Goal: Check status: Check status

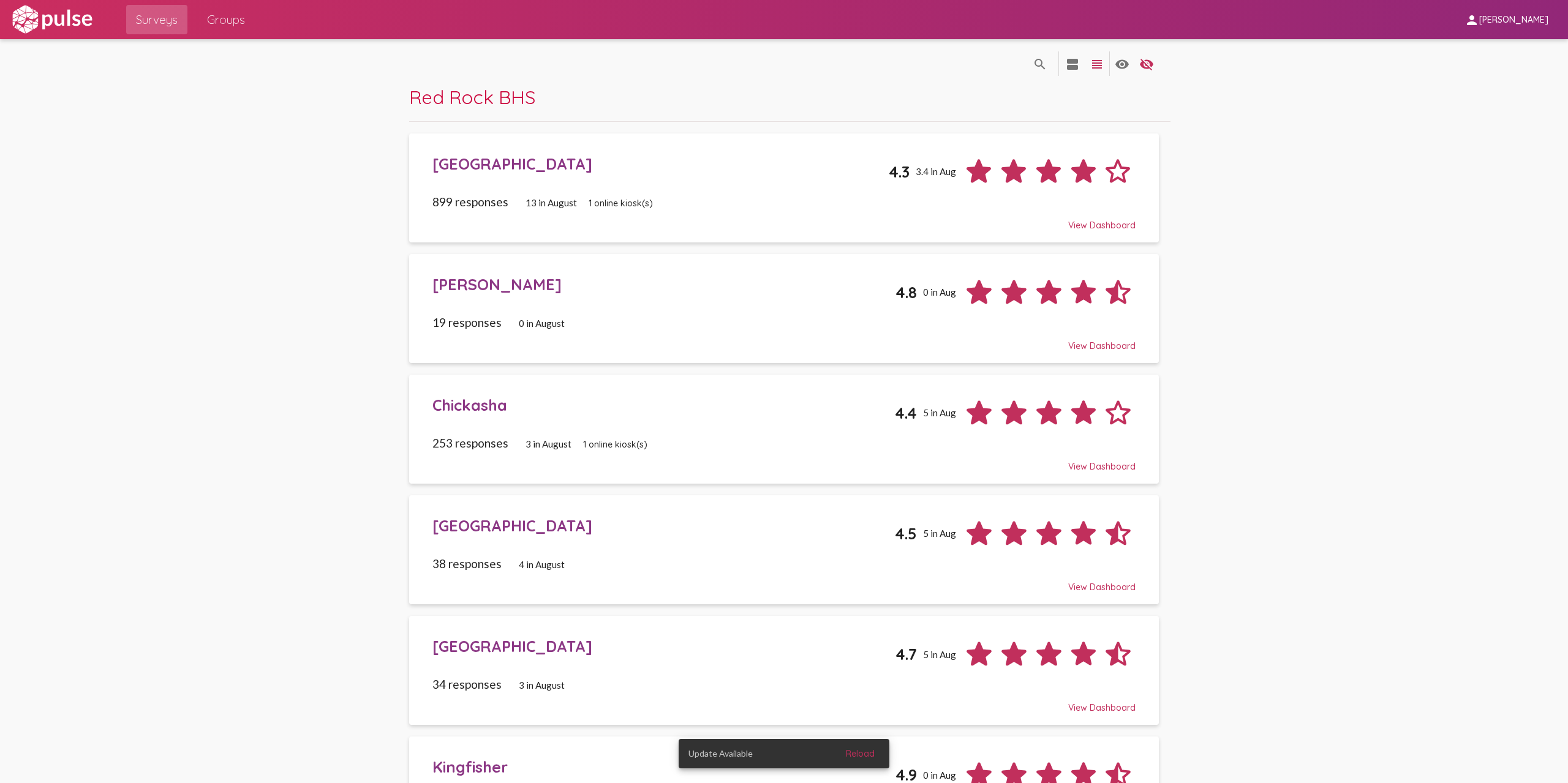
click at [214, 17] on span "Groups" at bounding box center [226, 19] width 38 height 22
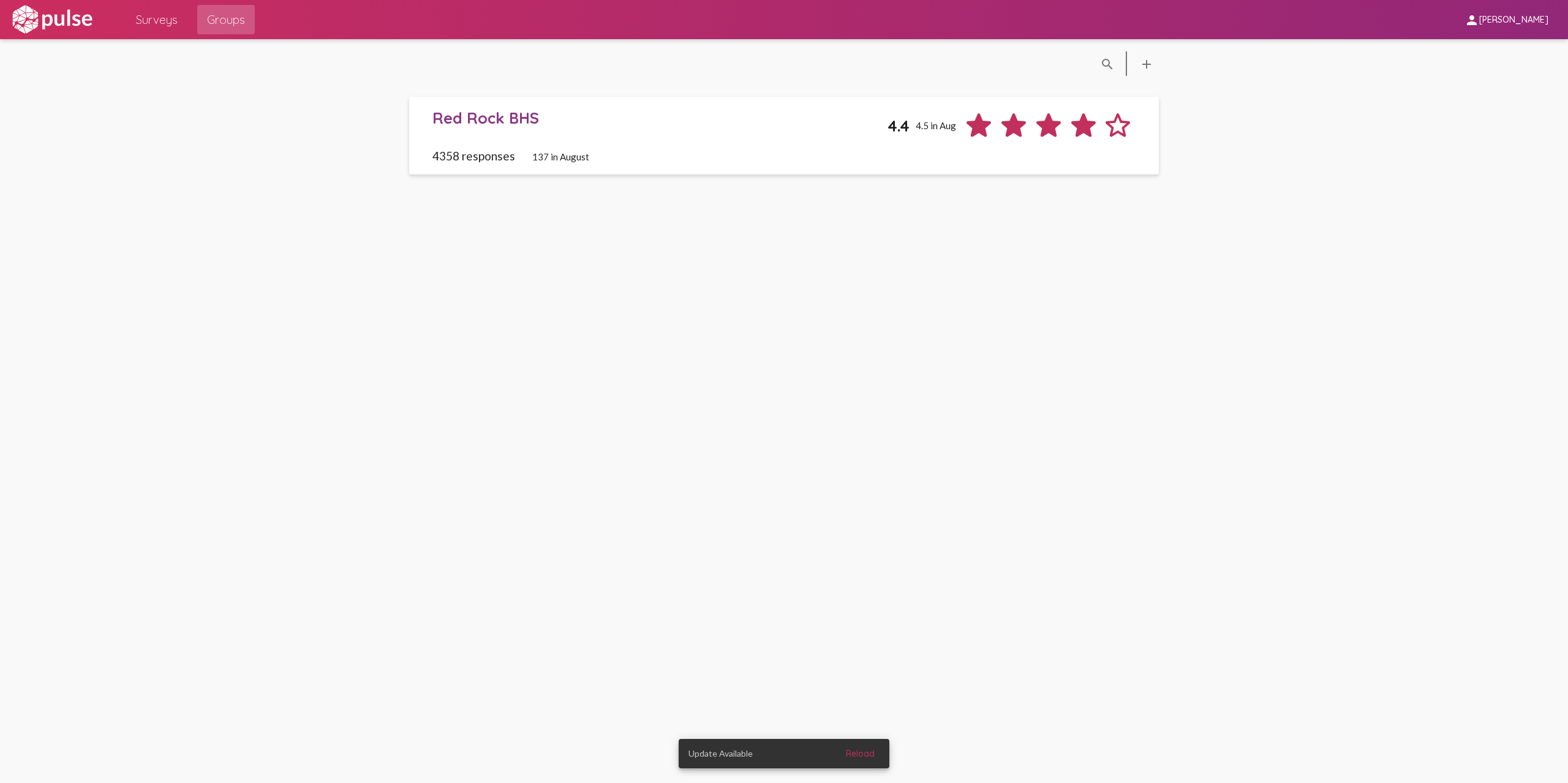
click at [481, 117] on div "Red Rock BHS" at bounding box center [660, 118] width 455 height 19
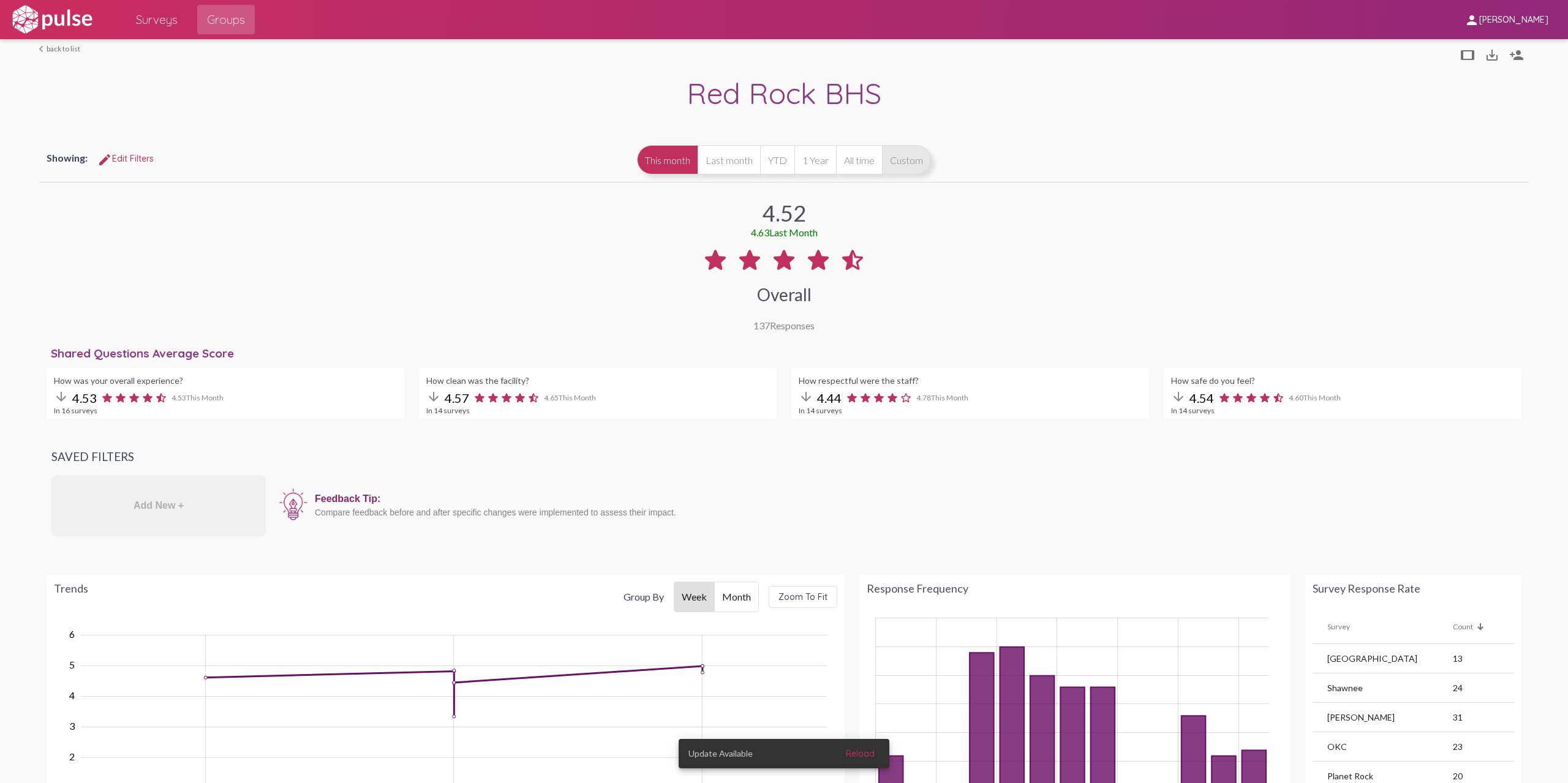
click at [899, 159] on button "Custom" at bounding box center [906, 160] width 49 height 29
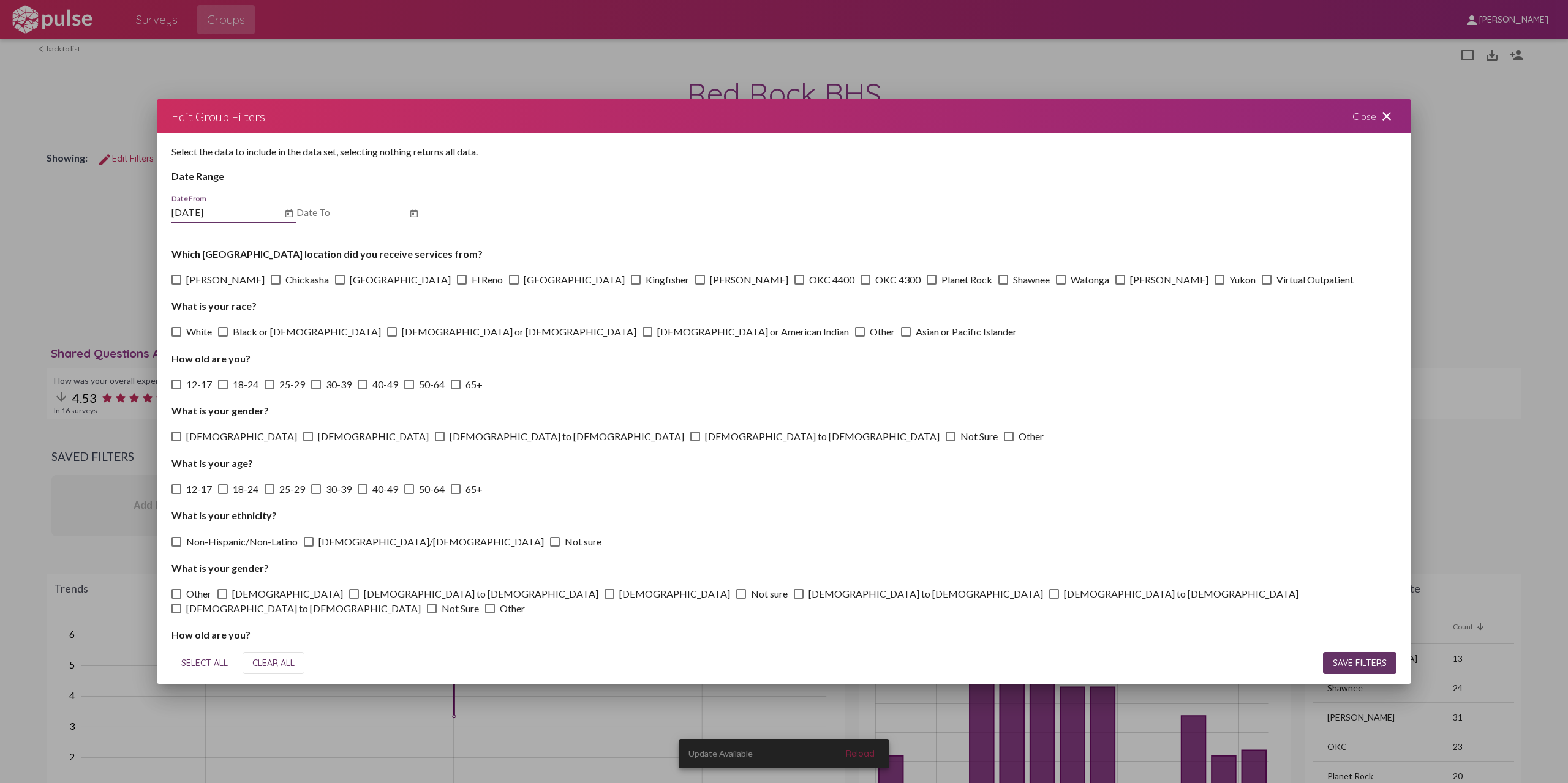
type input "[DATE]"
click at [1342, 659] on span "SAVE FILTERS" at bounding box center [1359, 663] width 54 height 11
